Goal: Find specific page/section

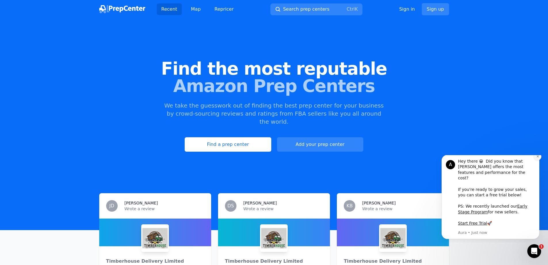
click at [537, 158] on icon "Dismiss notification" at bounding box center [538, 156] width 3 height 3
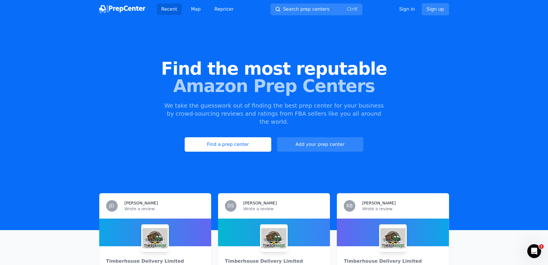
click at [432, 72] on span "Find the most reputable" at bounding box center [274, 68] width 530 height 17
click at [196, 11] on link "Map" at bounding box center [196, 9] width 19 height 12
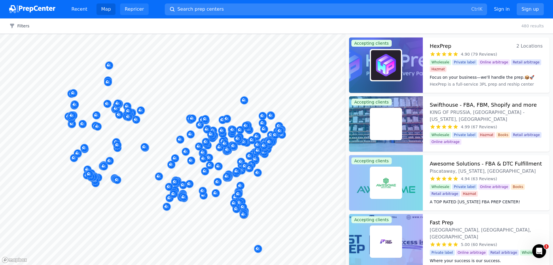
click at [137, 9] on link "Repricer" at bounding box center [134, 9] width 28 height 12
click at [43, 7] on img at bounding box center [32, 9] width 46 height 8
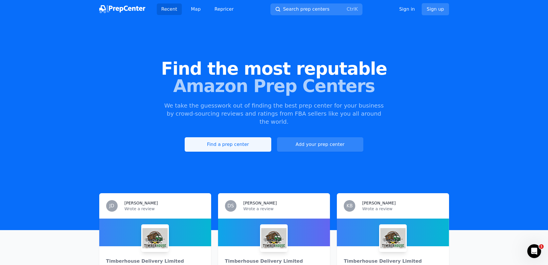
click at [254, 137] on link "Find a prep center" at bounding box center [228, 144] width 86 height 14
